Goal: Transaction & Acquisition: Obtain resource

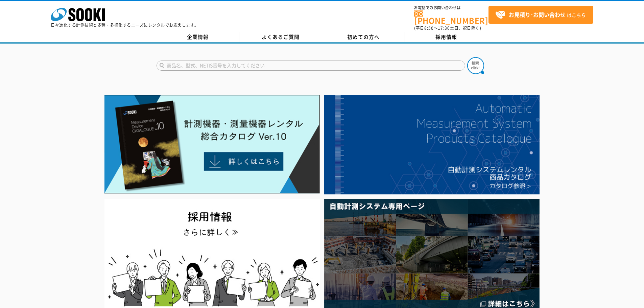
click at [199, 61] on input "text" at bounding box center [311, 66] width 309 height 10
paste input "継足ロッド形内側マイクロメータＩＭＺ－１０００"
type input "継足ロッド形内側マイクロメータＩＭＺ－１０００"
click at [478, 62] on img at bounding box center [475, 65] width 17 height 17
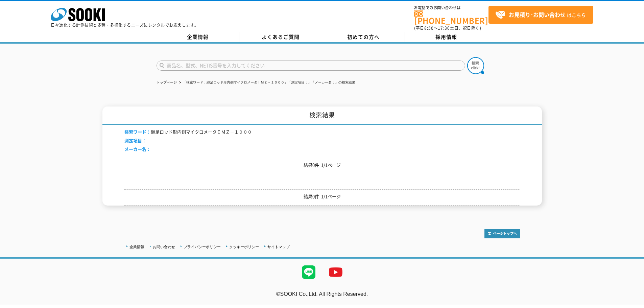
click at [251, 64] on input "text" at bounding box center [311, 66] width 309 height 10
type input "打"
type input "内側"
click at [467, 57] on button at bounding box center [475, 65] width 17 height 17
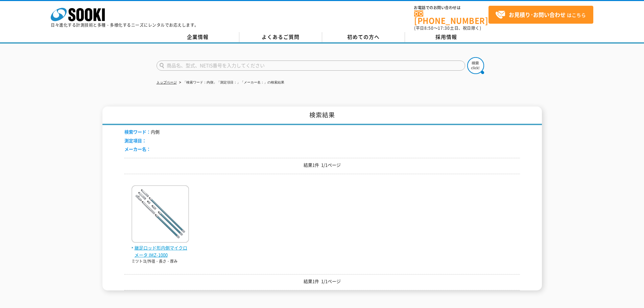
click at [159, 237] on img at bounding box center [160, 214] width 57 height 59
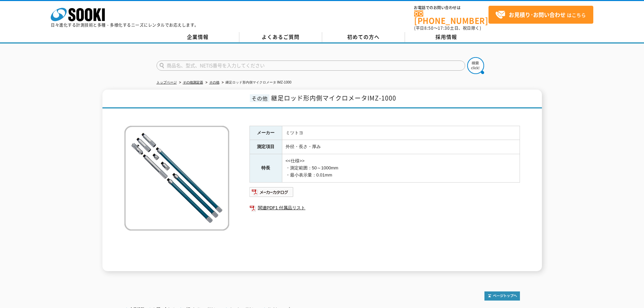
click at [257, 64] on input "text" at bounding box center [311, 66] width 309 height 10
type input "商品名、型式、NETIS番号を入力してください"
drag, startPoint x: 233, startPoint y: 68, endPoint x: 228, endPoint y: 61, distance: 8.4
click at [233, 68] on form "商品名、型式、NETIS番号を入力してください" at bounding box center [322, 66] width 331 height 19
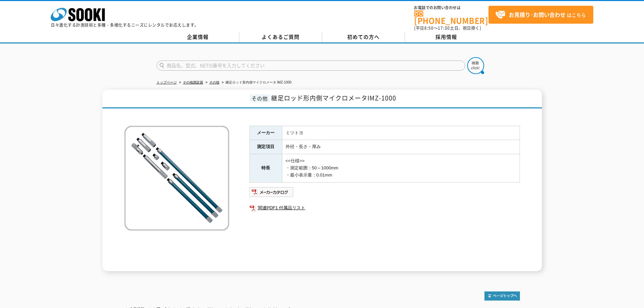
click at [226, 61] on input "text" at bounding box center [311, 66] width 309 height 10
type input "外側"
click at [467, 57] on button at bounding box center [475, 65] width 17 height 17
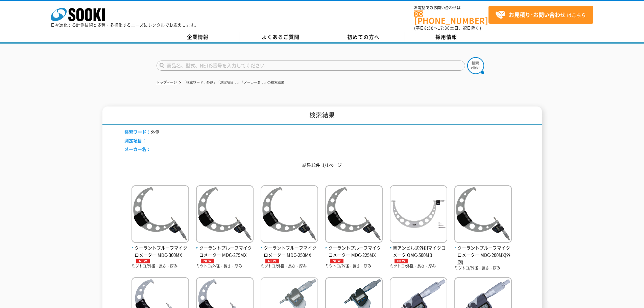
scroll to position [101, 0]
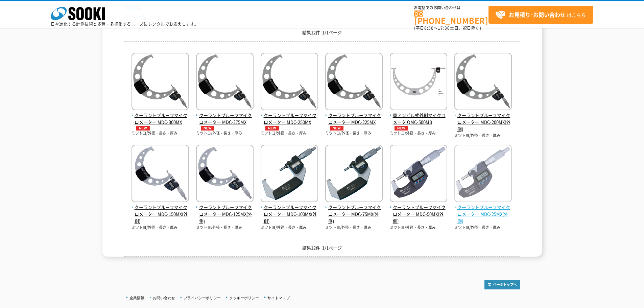
click at [495, 209] on span "クーラントプルーフマイクロメーター MDC-25MX(外側)" at bounding box center [483, 214] width 57 height 21
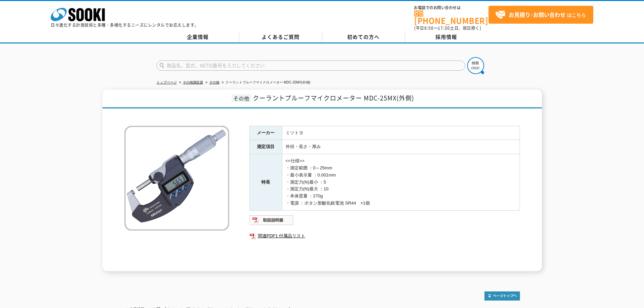
click at [228, 65] on input "text" at bounding box center [311, 66] width 309 height 10
type input "角型"
click at [467, 57] on button at bounding box center [475, 65] width 17 height 17
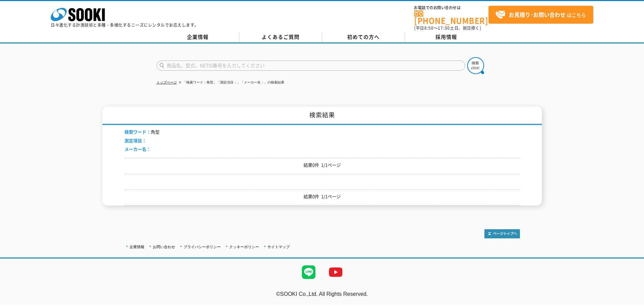
click at [228, 65] on input "text" at bounding box center [311, 66] width 309 height 10
type input "書"
type input "水準"
click at [472, 67] on img at bounding box center [475, 65] width 17 height 17
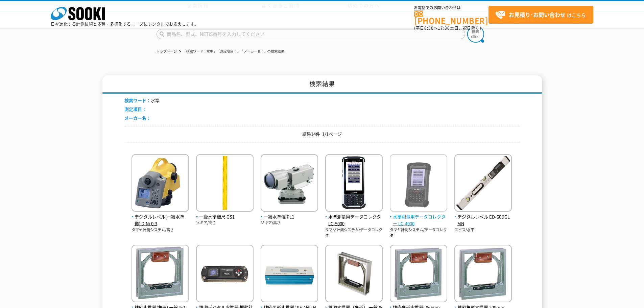
scroll to position [135, 0]
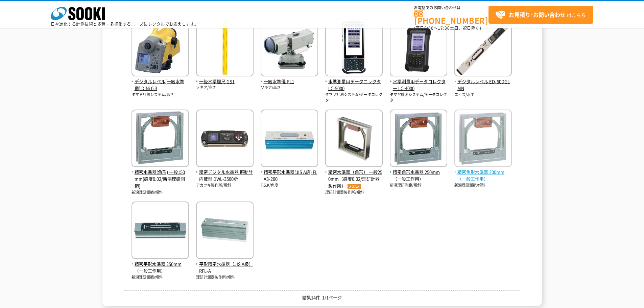
click at [482, 178] on span "精密角形水準器 200mm（一般工作用）" at bounding box center [483, 176] width 57 height 14
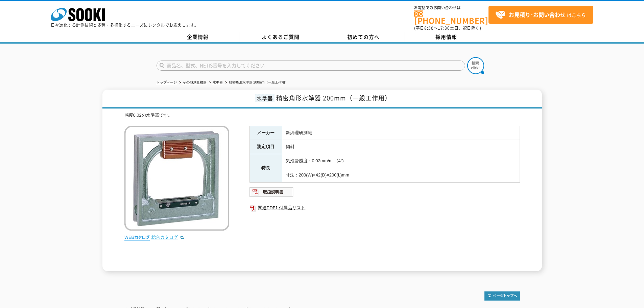
click at [165, 235] on link "総合カタログ" at bounding box center [168, 237] width 33 height 5
click at [227, 61] on input "text" at bounding box center [311, 66] width 309 height 10
type input "だ"
type input "商品名、型式、NETIS番号を入力してください"
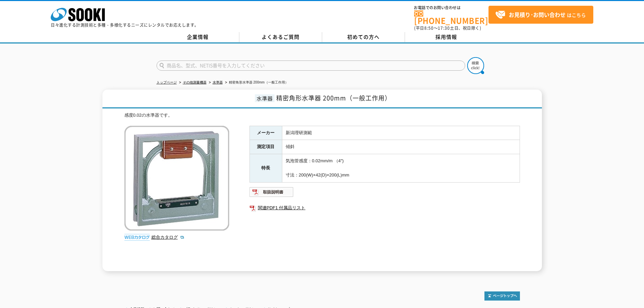
type input "商品名、型式、NETIS番号を入力してください"
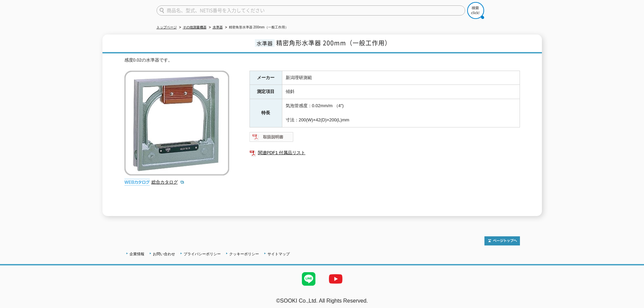
type input "商品名、型式、NETIS番号を入力してください"
click at [290, 132] on img at bounding box center [272, 137] width 44 height 11
